Goal: Navigation & Orientation: Find specific page/section

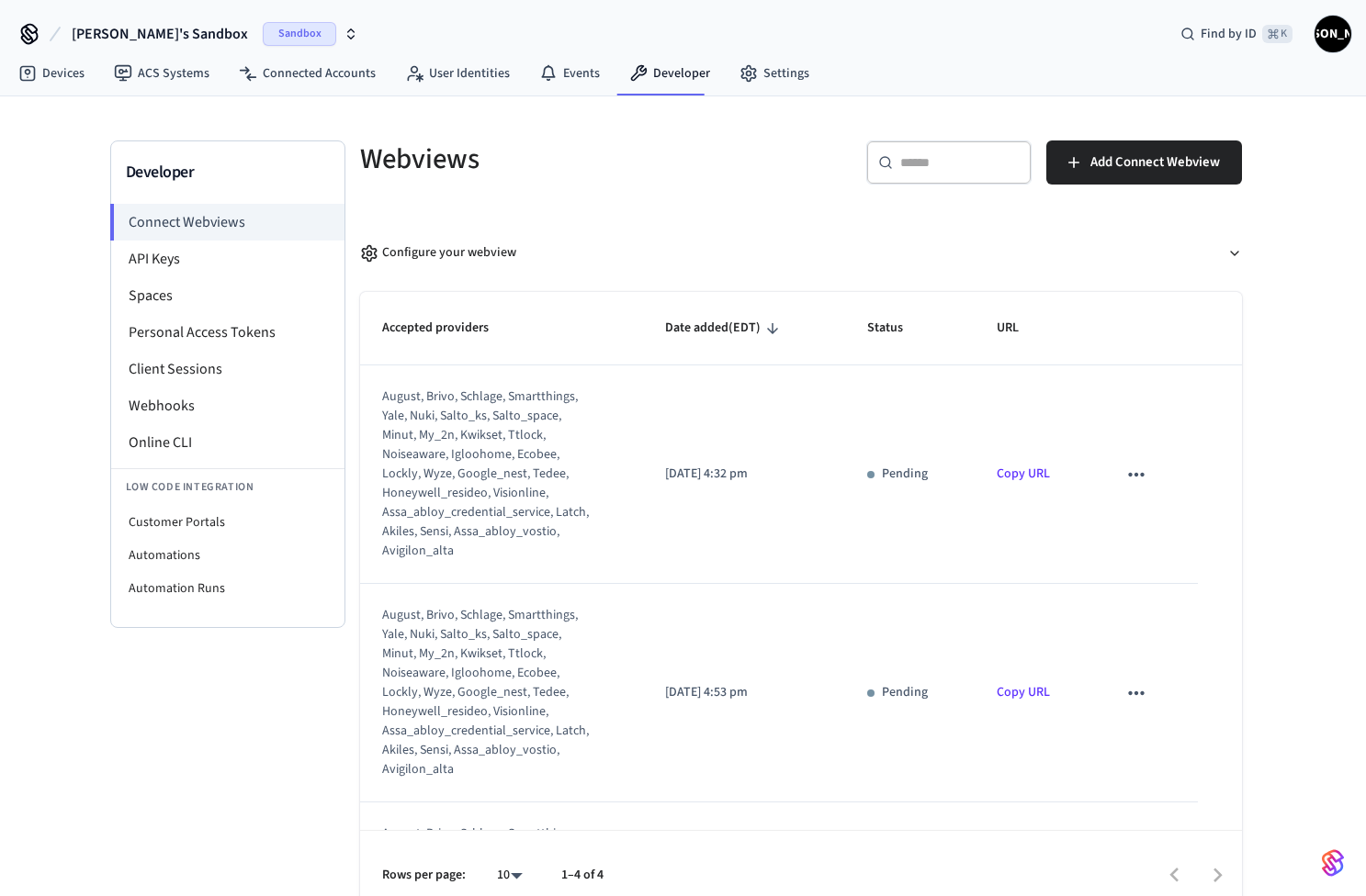
drag, startPoint x: 459, startPoint y: 546, endPoint x: 361, endPoint y: 394, distance: 180.9
click at [361, 394] on td "august, brivo, schlage, smartthings, yale, nuki, salto_ks, salto_space, minut, …" at bounding box center [502, 474] width 284 height 218
click at [88, 68] on link "Devices" at bounding box center [51, 73] width 96 height 33
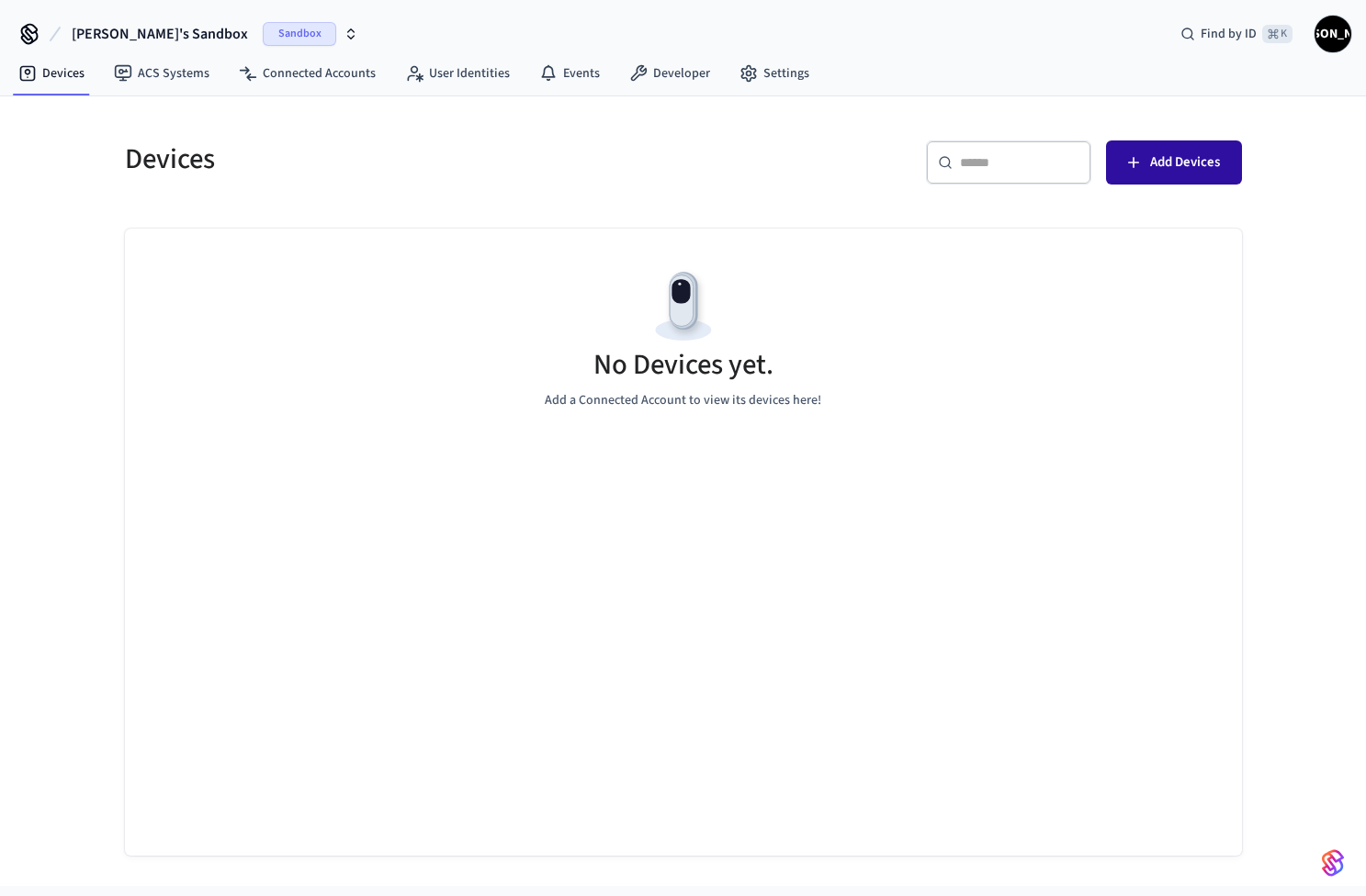
click at [1169, 161] on span "Add Devices" at bounding box center [1184, 162] width 70 height 24
click at [1141, 155] on icon "button" at bounding box center [1133, 162] width 18 height 18
click at [311, 70] on link "Connected Accounts" at bounding box center [307, 73] width 166 height 33
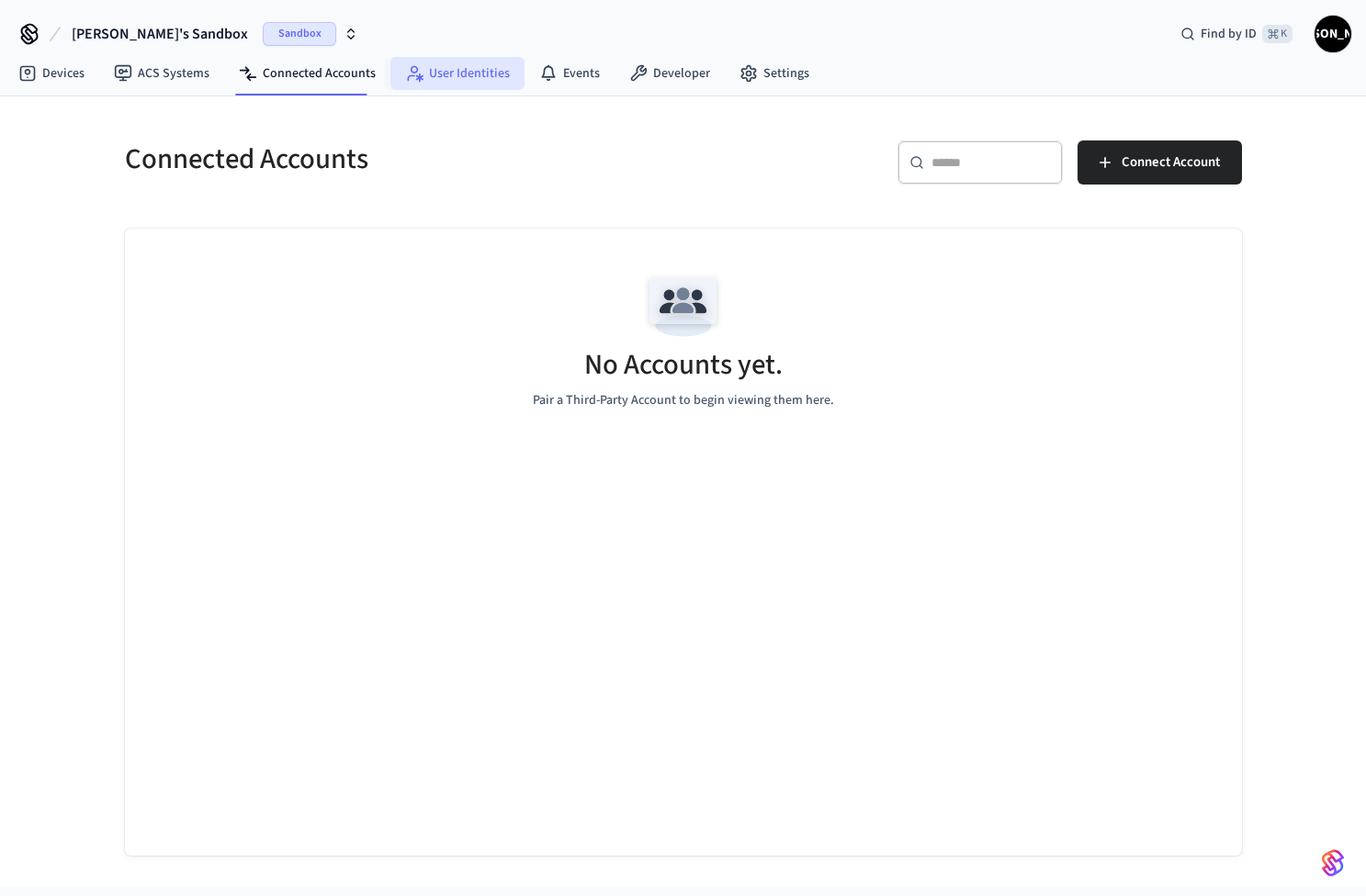
click at [444, 74] on link "User Identities" at bounding box center [457, 73] width 134 height 33
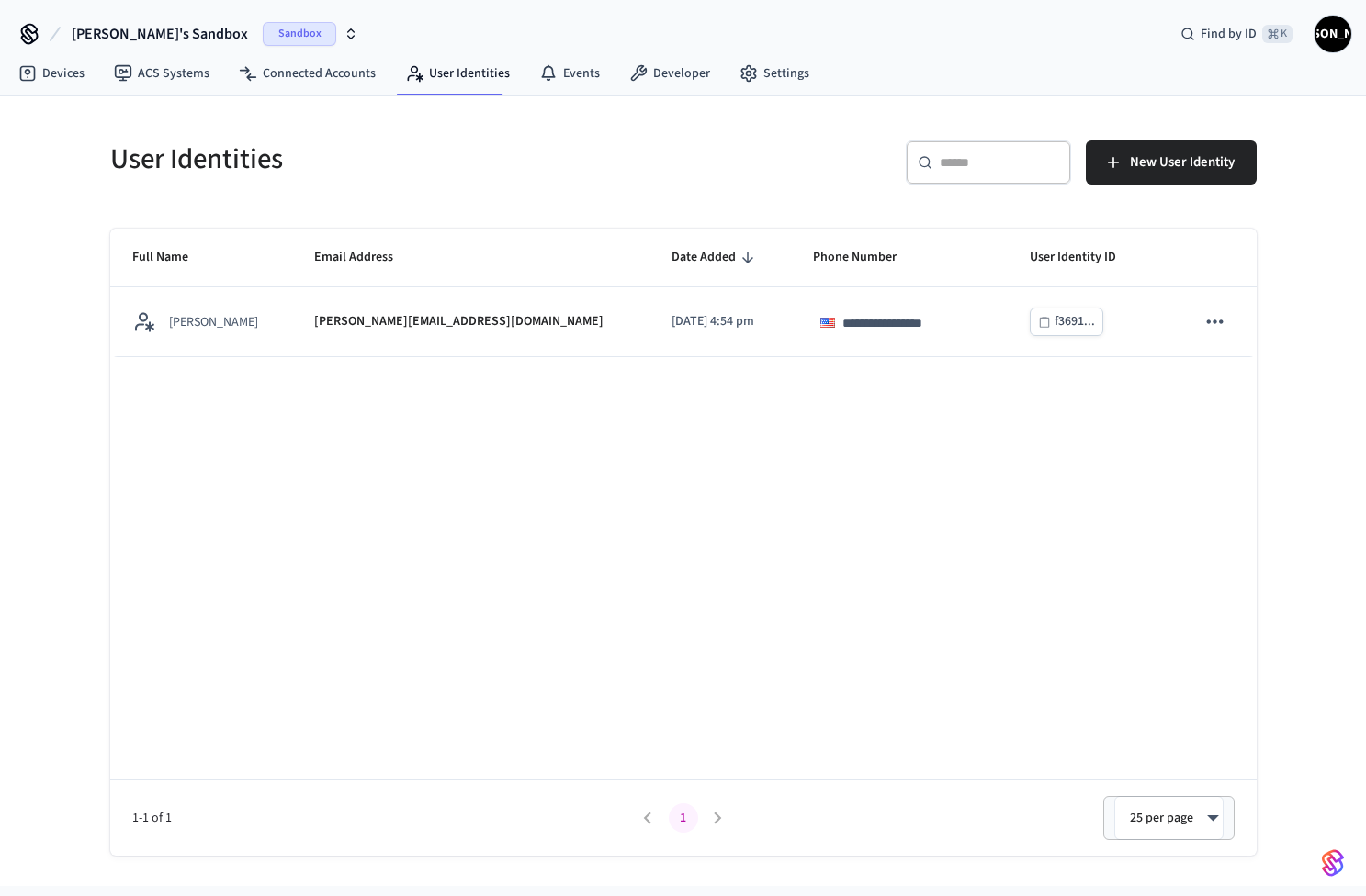
click at [263, 30] on span "Sandbox" at bounding box center [299, 34] width 73 height 24
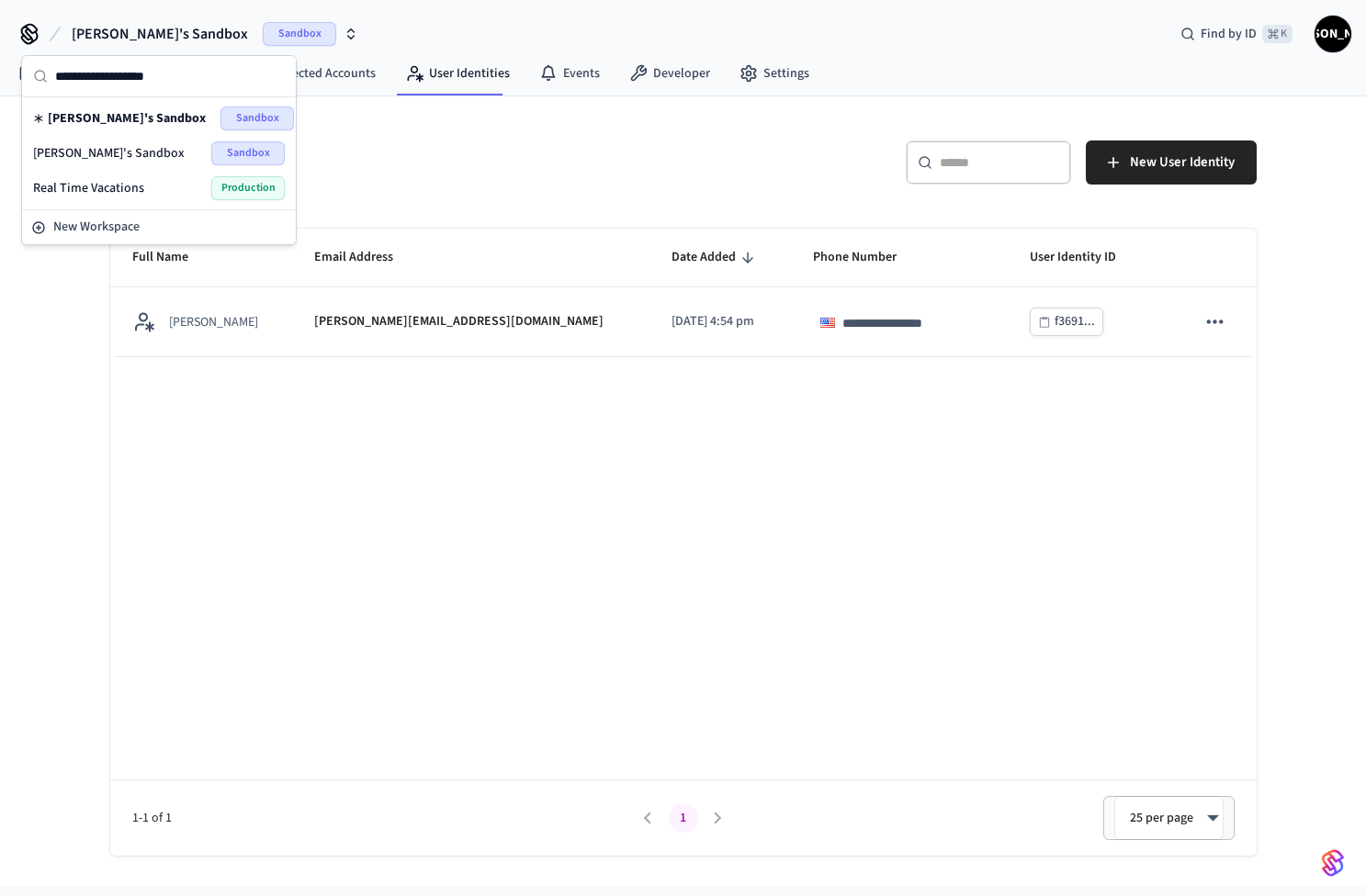
click at [133, 155] on div "[PERSON_NAME]'s Sandbox Sandbox" at bounding box center [158, 153] width 252 height 24
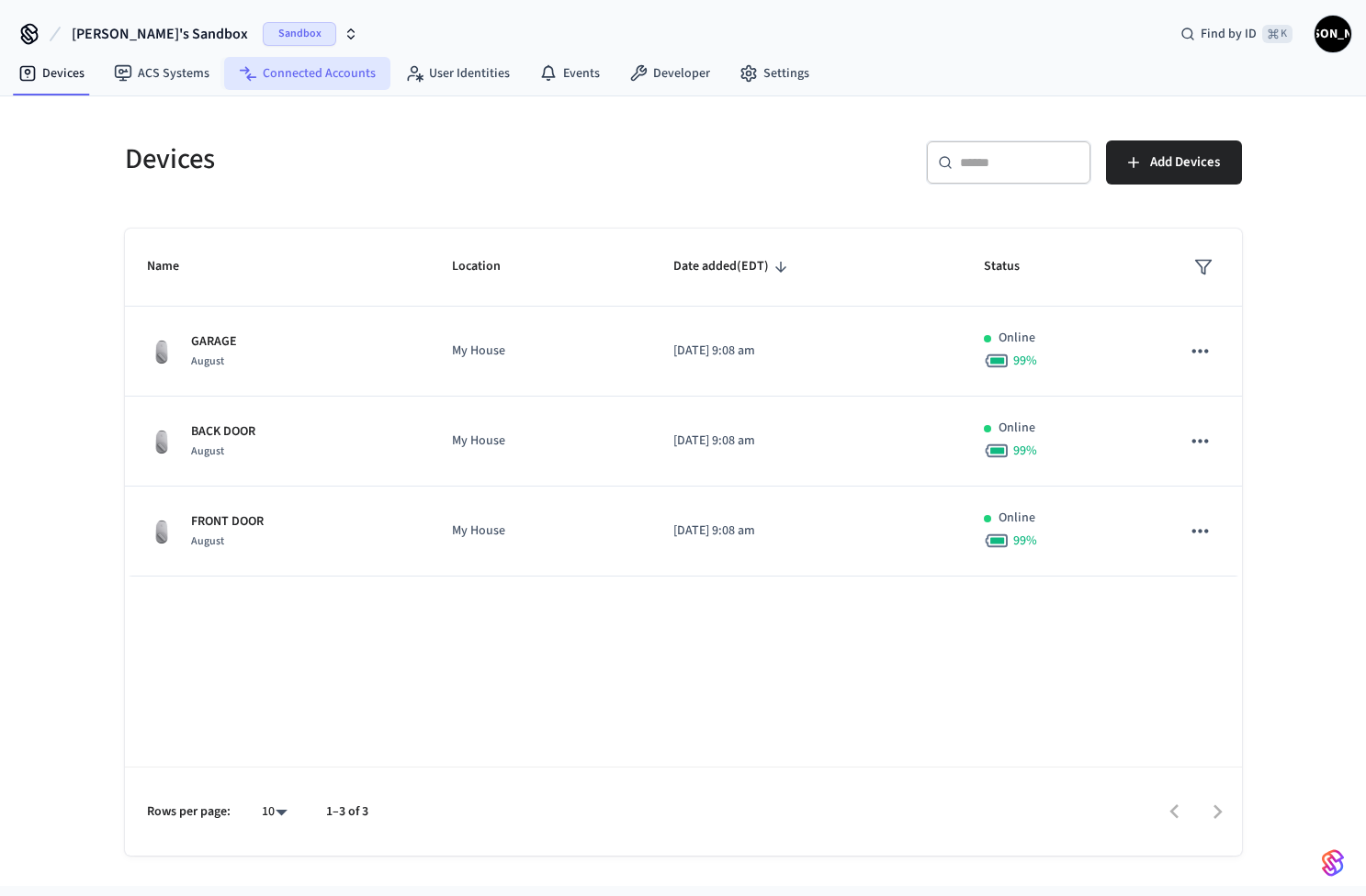
click at [292, 69] on link "Connected Accounts" at bounding box center [307, 73] width 166 height 33
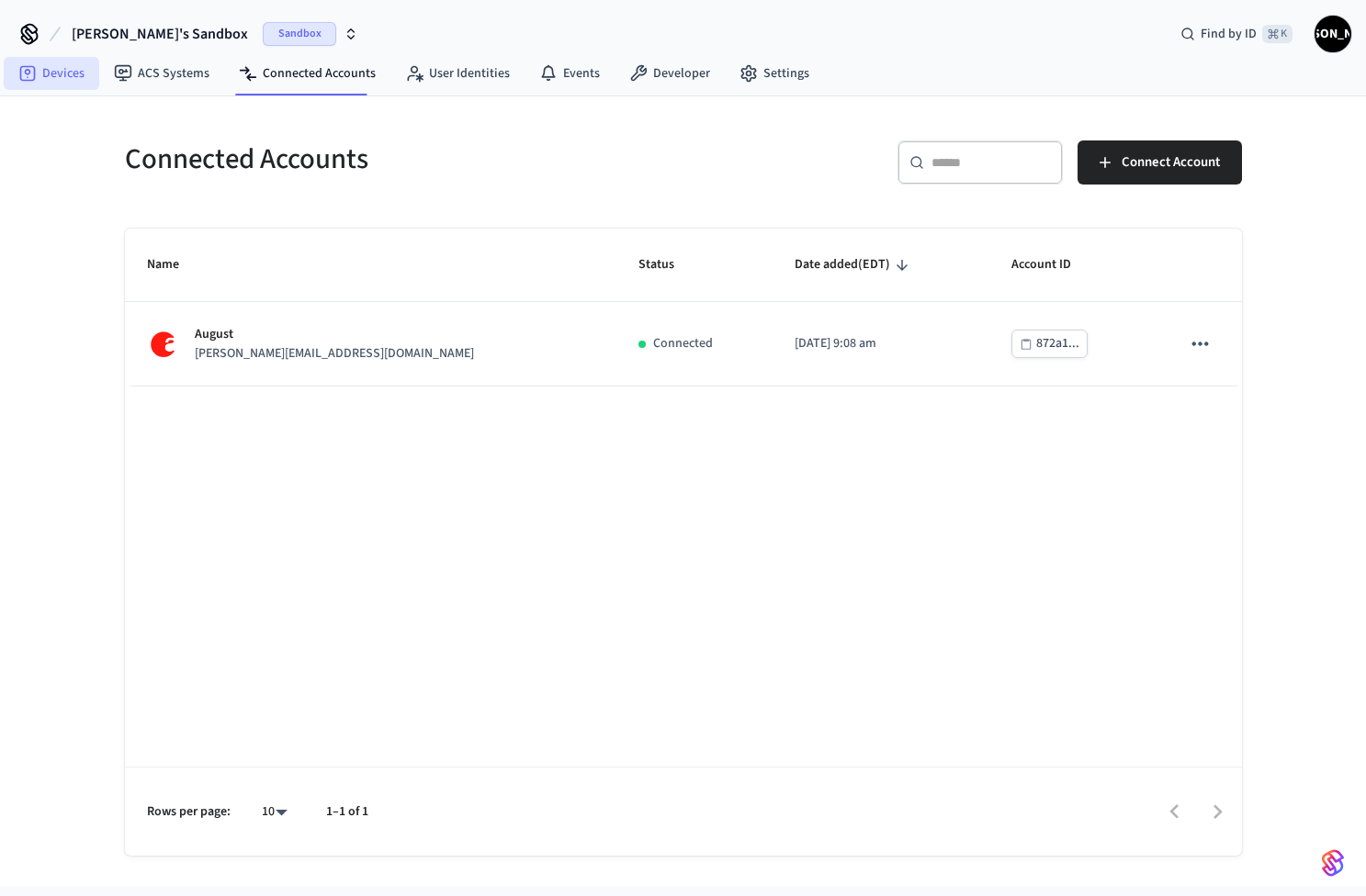
click at [50, 75] on link "Devices" at bounding box center [51, 73] width 96 height 33
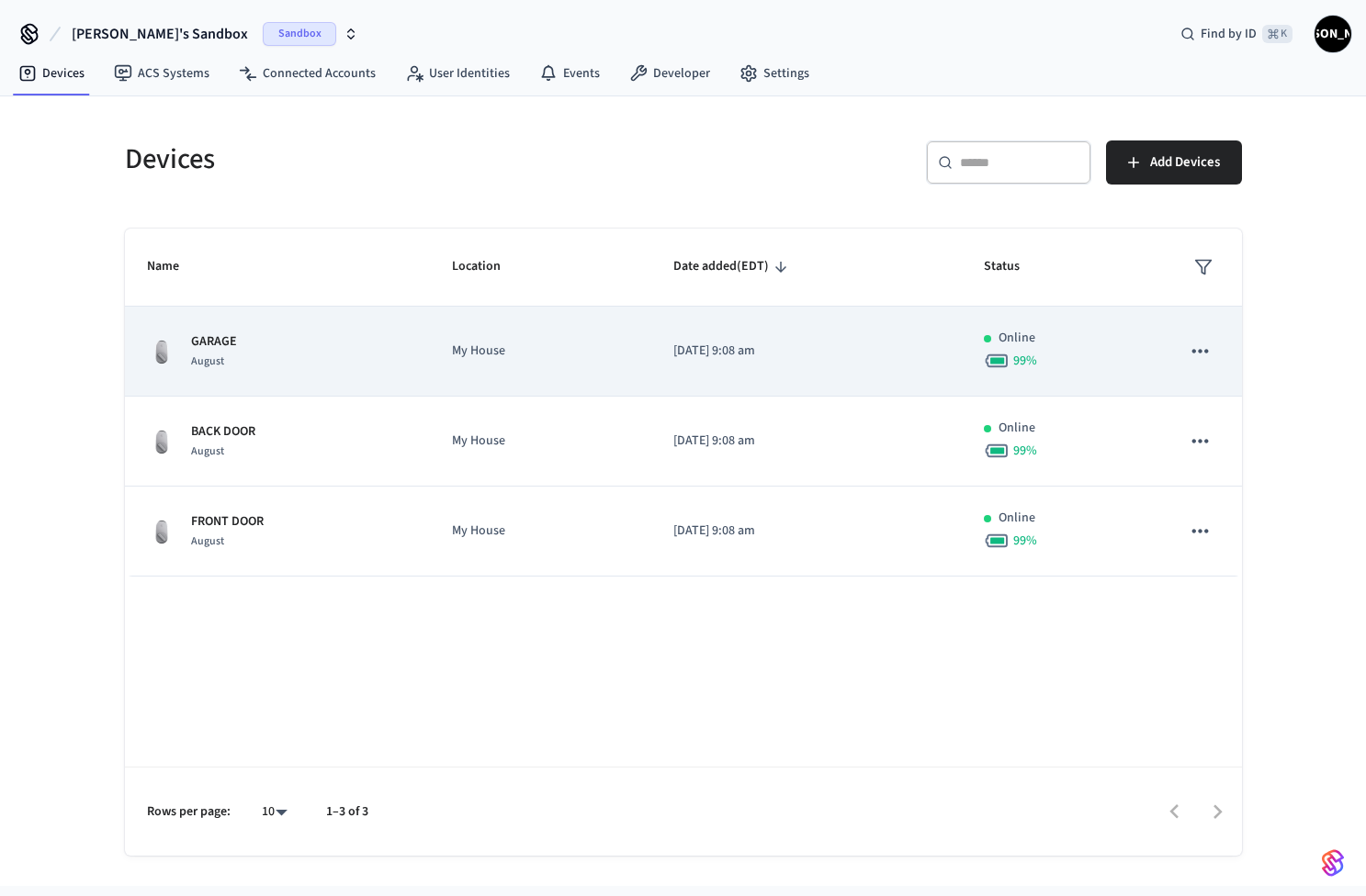
click at [202, 346] on p "GARAGE" at bounding box center [214, 342] width 46 height 19
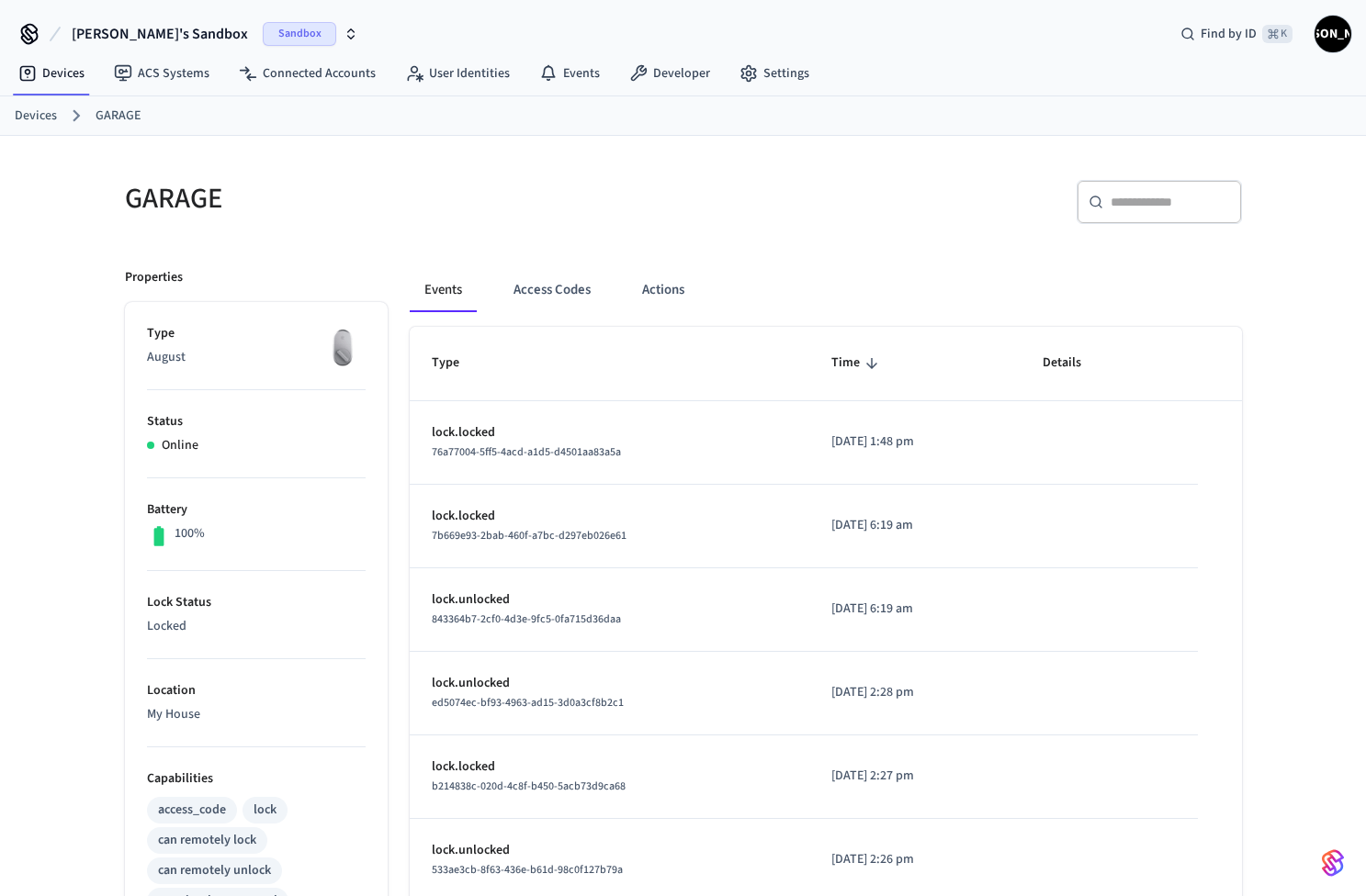
click at [473, 71] on link "User Identities" at bounding box center [457, 73] width 134 height 33
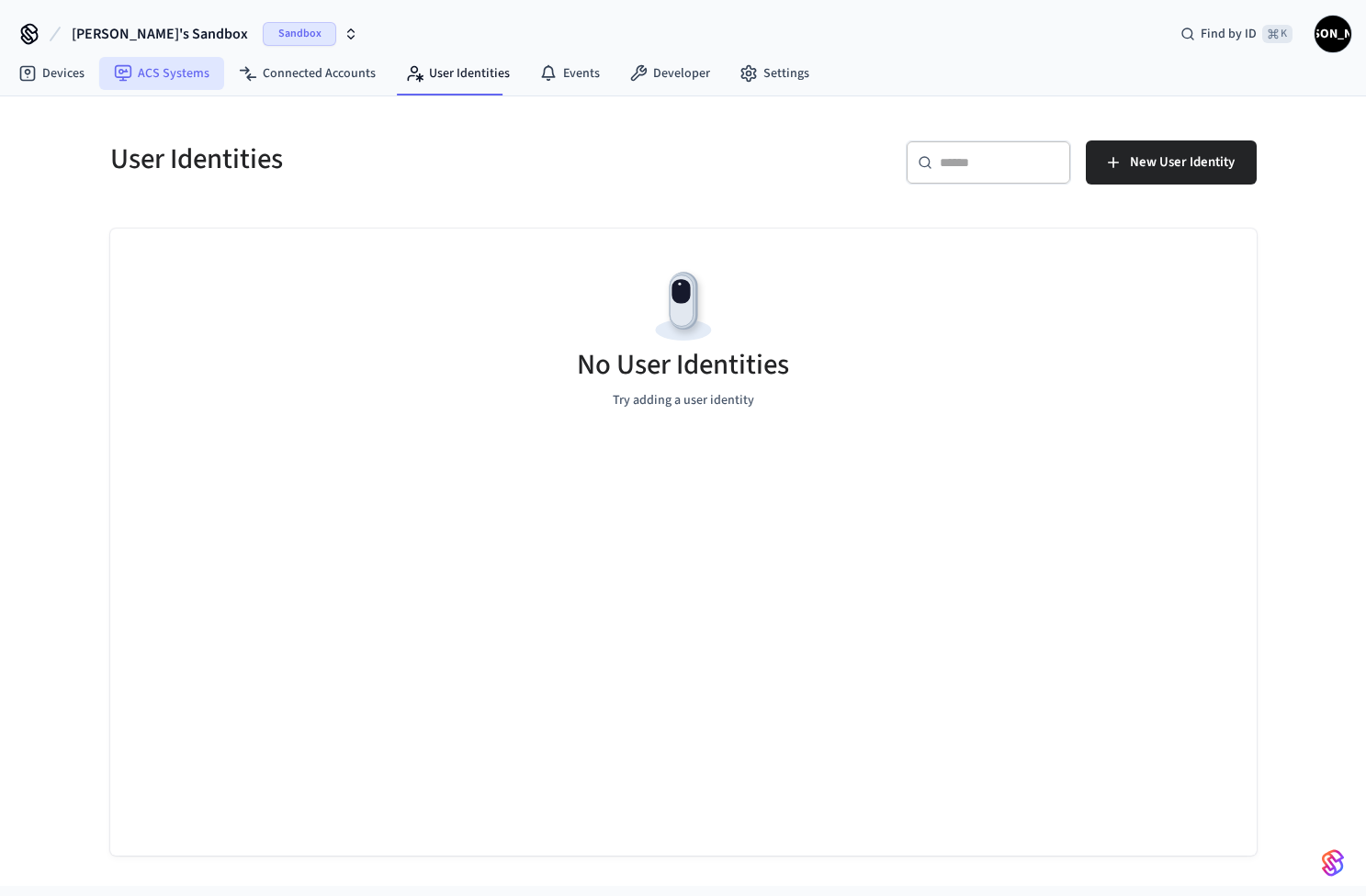
click at [135, 71] on link "ACS Systems" at bounding box center [161, 73] width 125 height 33
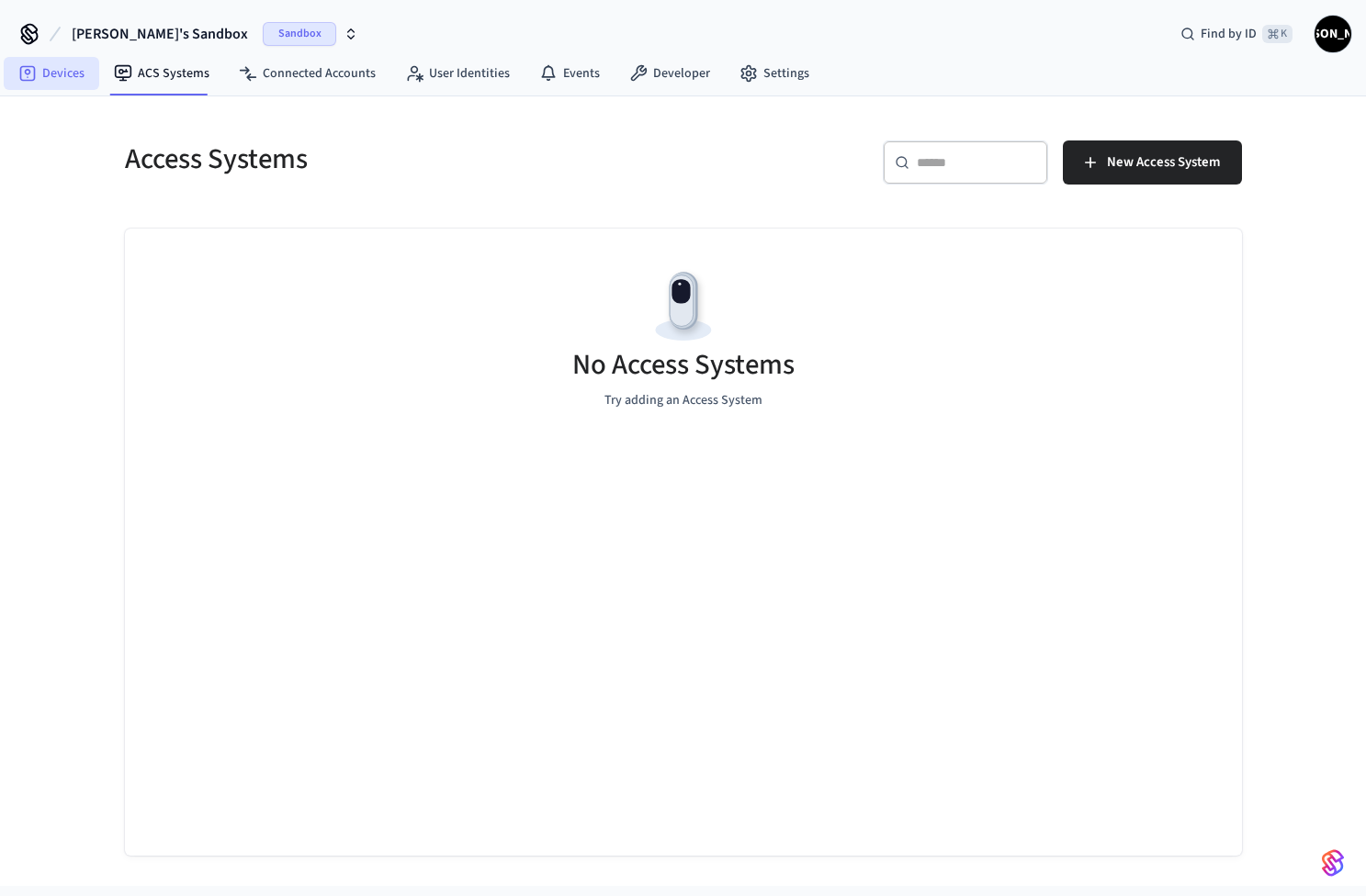
click at [78, 69] on link "Devices" at bounding box center [51, 73] width 96 height 33
